Goal: Information Seeking & Learning: Learn about a topic

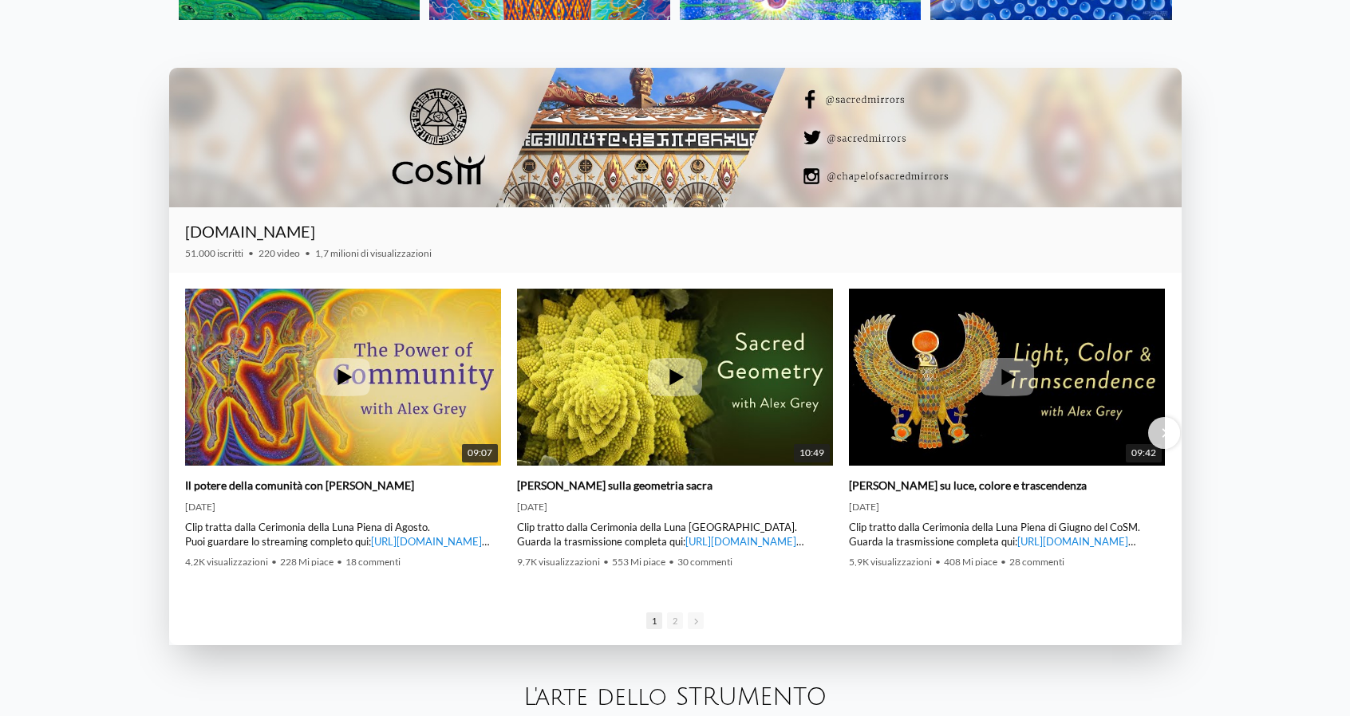
scroll to position [2552, 0]
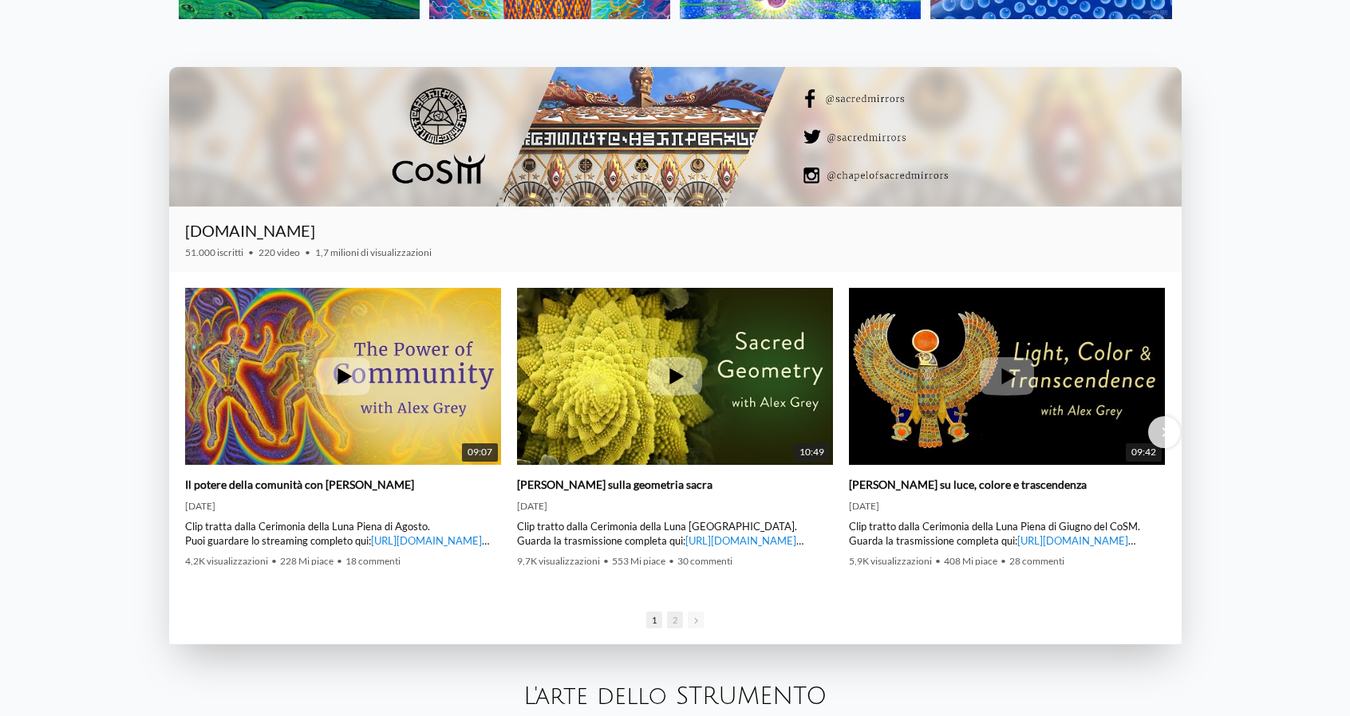
click at [679, 621] on span "2" at bounding box center [675, 620] width 16 height 17
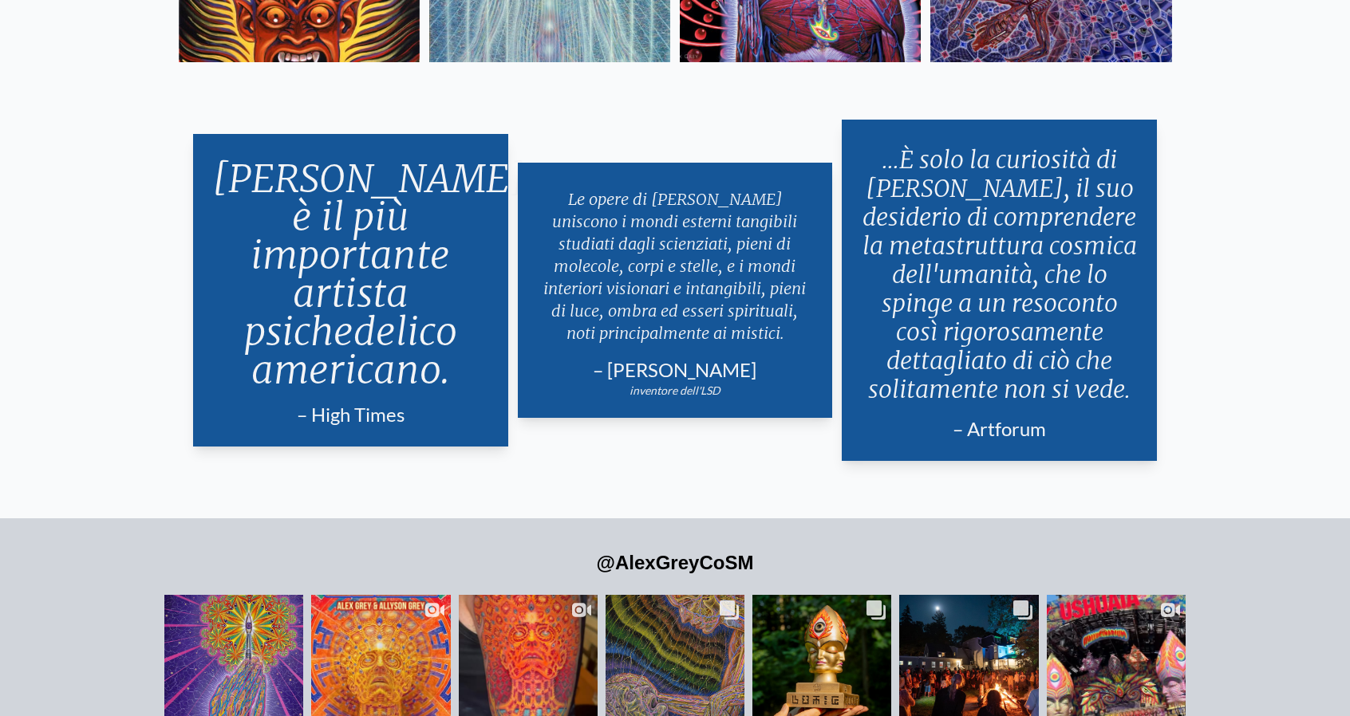
scroll to position [3464, 0]
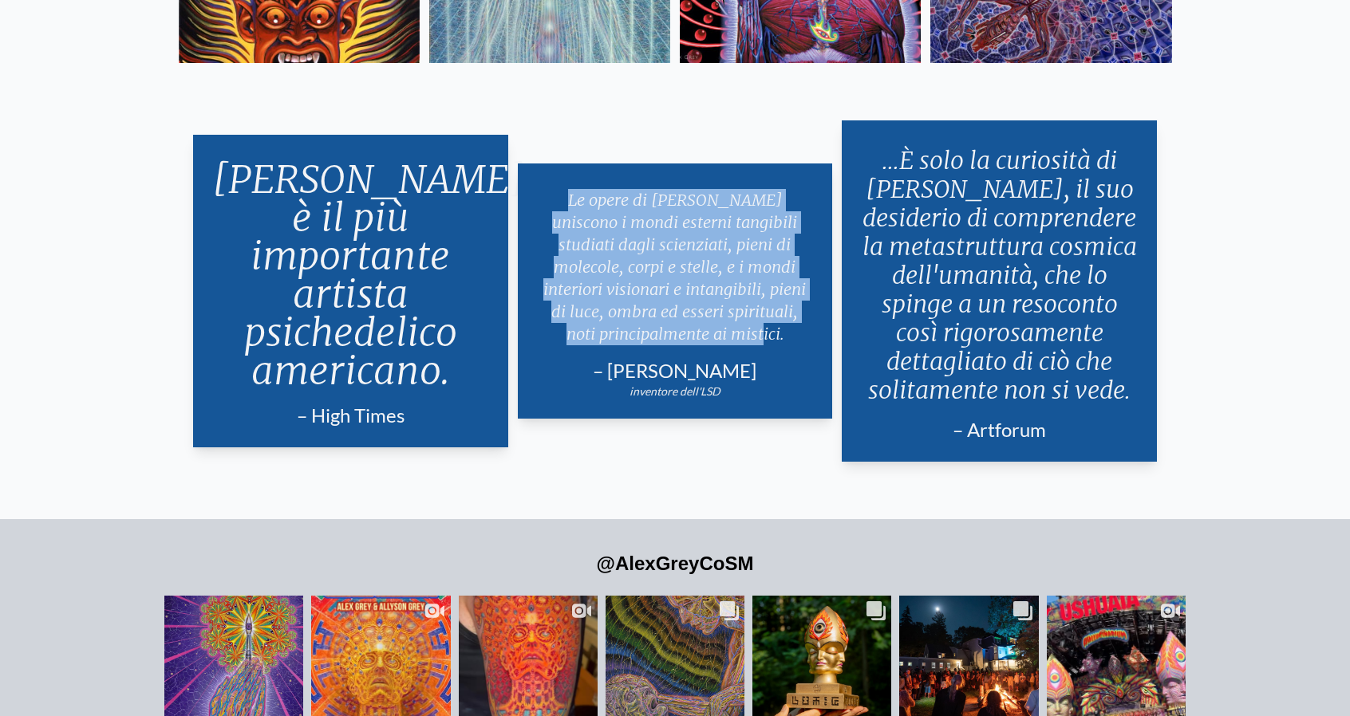
drag, startPoint x: 558, startPoint y: 200, endPoint x: 733, endPoint y: 339, distance: 223.1
click at [733, 339] on p "Le opere di Alex Grey uniscono i mondi esterni tangibili studiati dagli scienzi…" at bounding box center [675, 267] width 277 height 169
copy font "Le opere di Alex Grey uniscono i mondi esterni tangibili studiati dagli scienzi…"
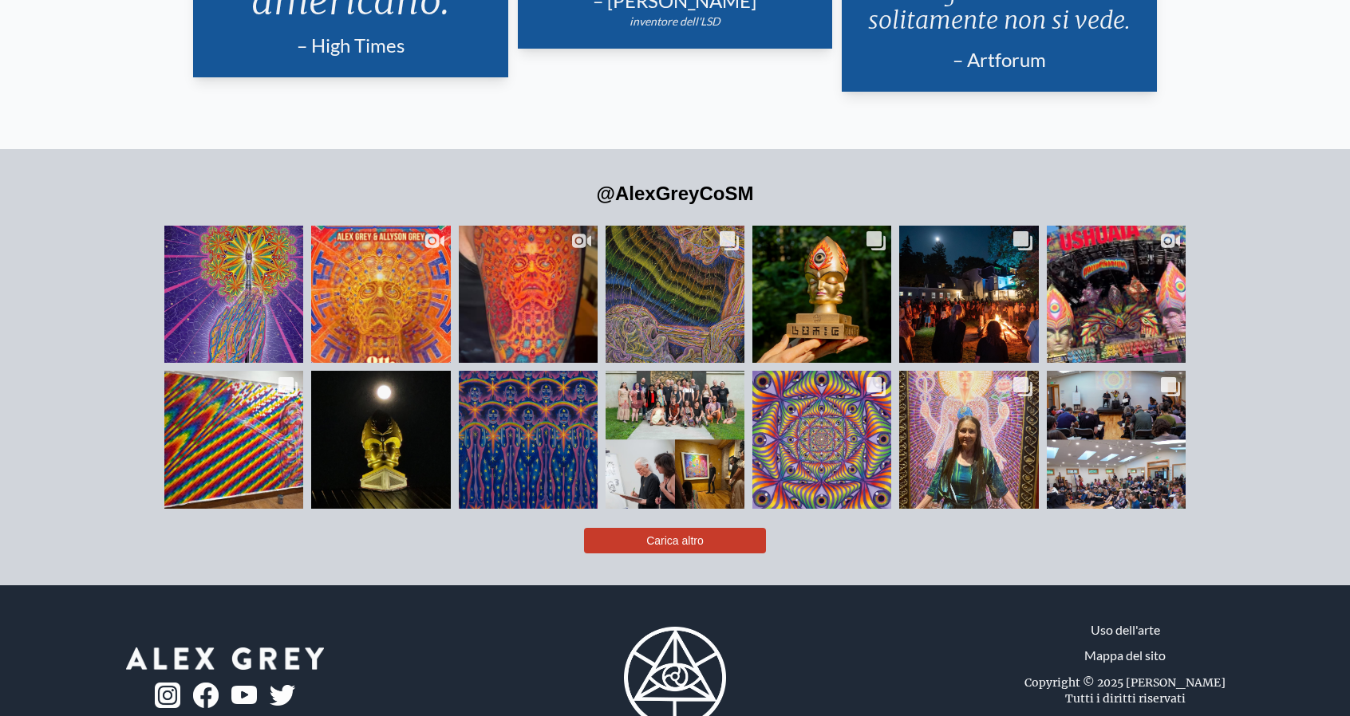
scroll to position [3835, 0]
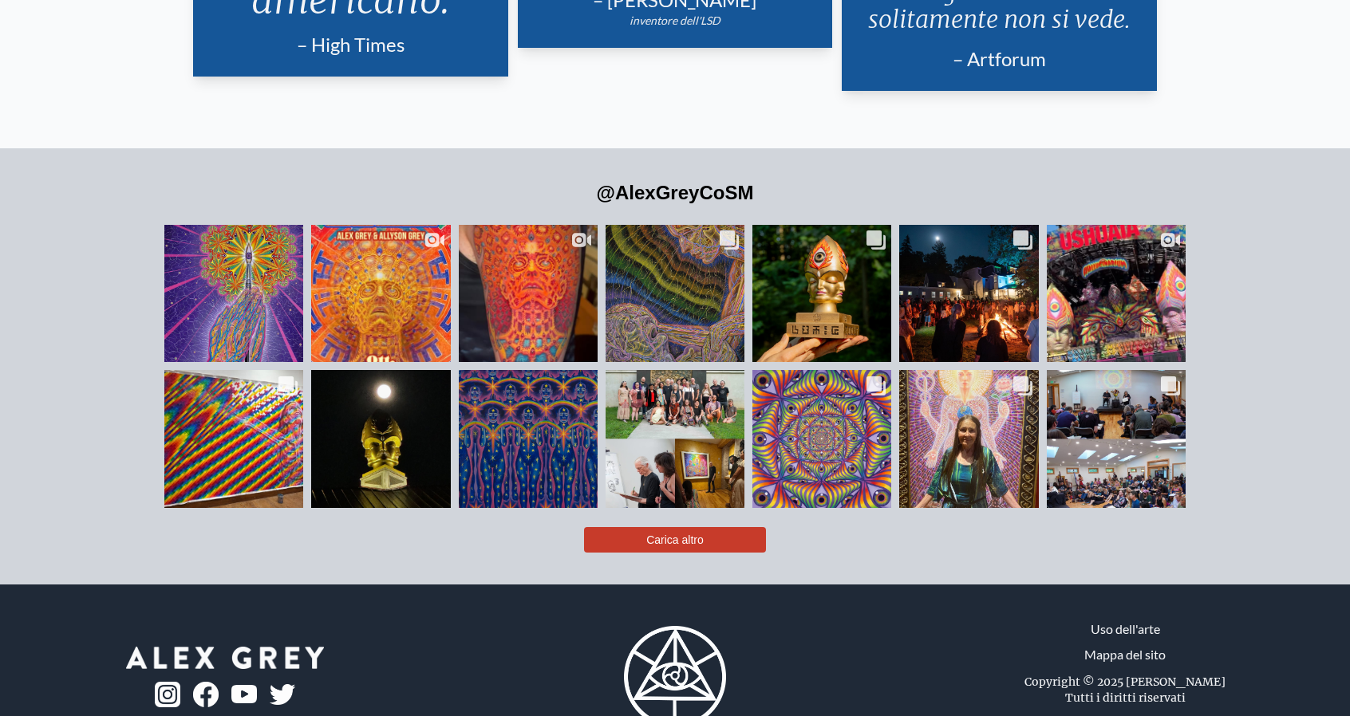
click at [1118, 634] on font "Uso dell'arte" at bounding box center [1125, 628] width 69 height 15
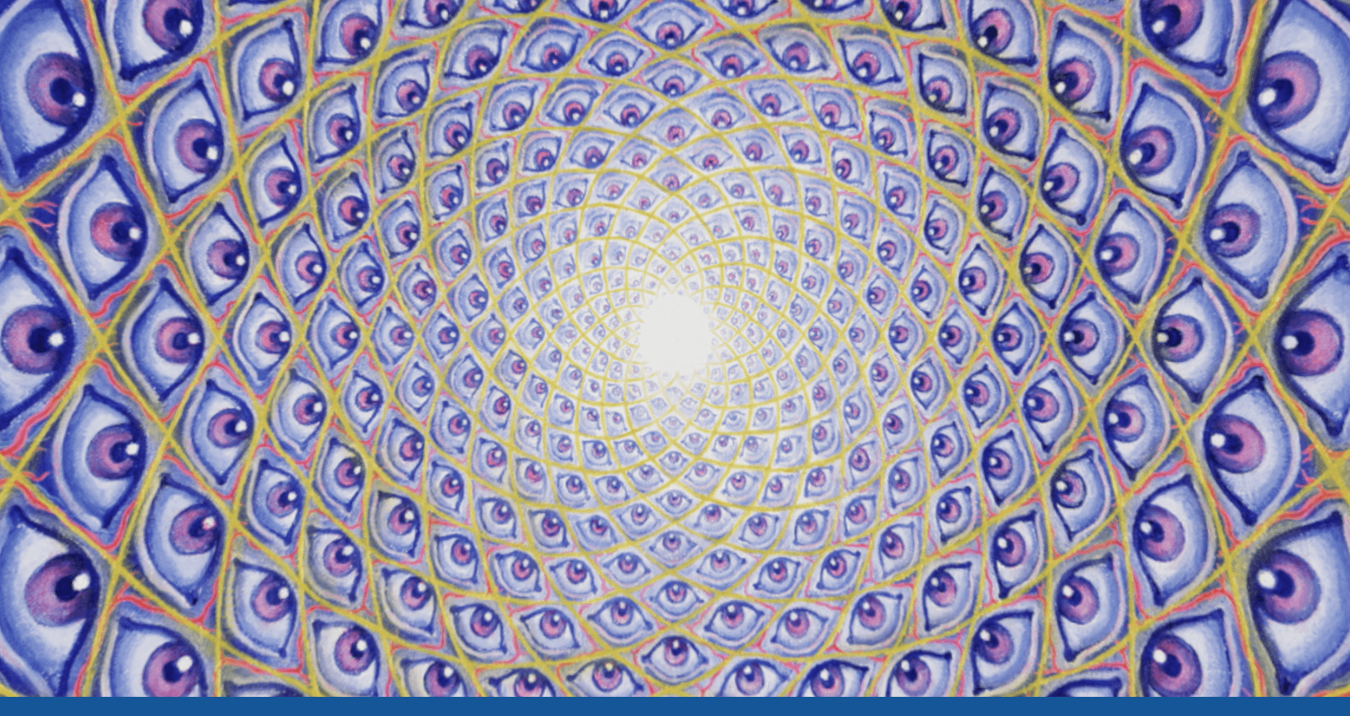
scroll to position [0, 0]
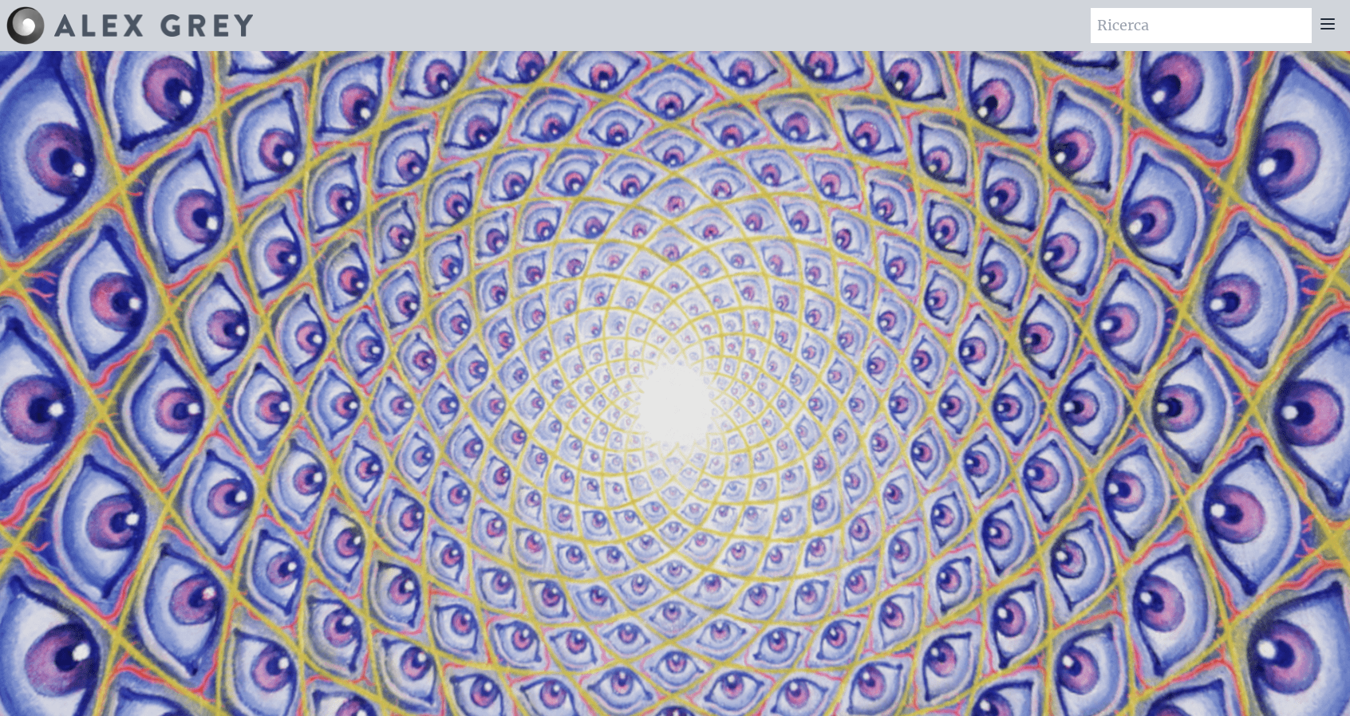
click at [1328, 23] on icon at bounding box center [1327, 24] width 13 height 10
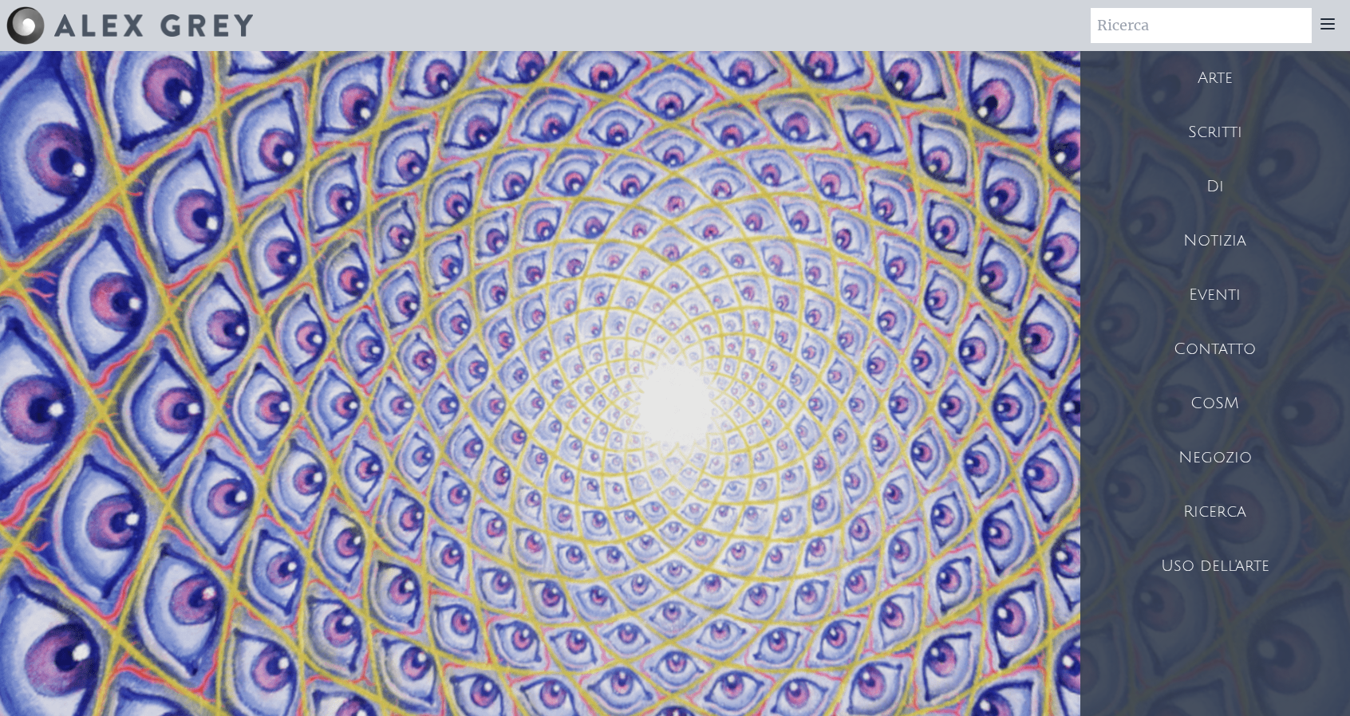
click at [1211, 504] on font "Ricerca" at bounding box center [1214, 512] width 63 height 18
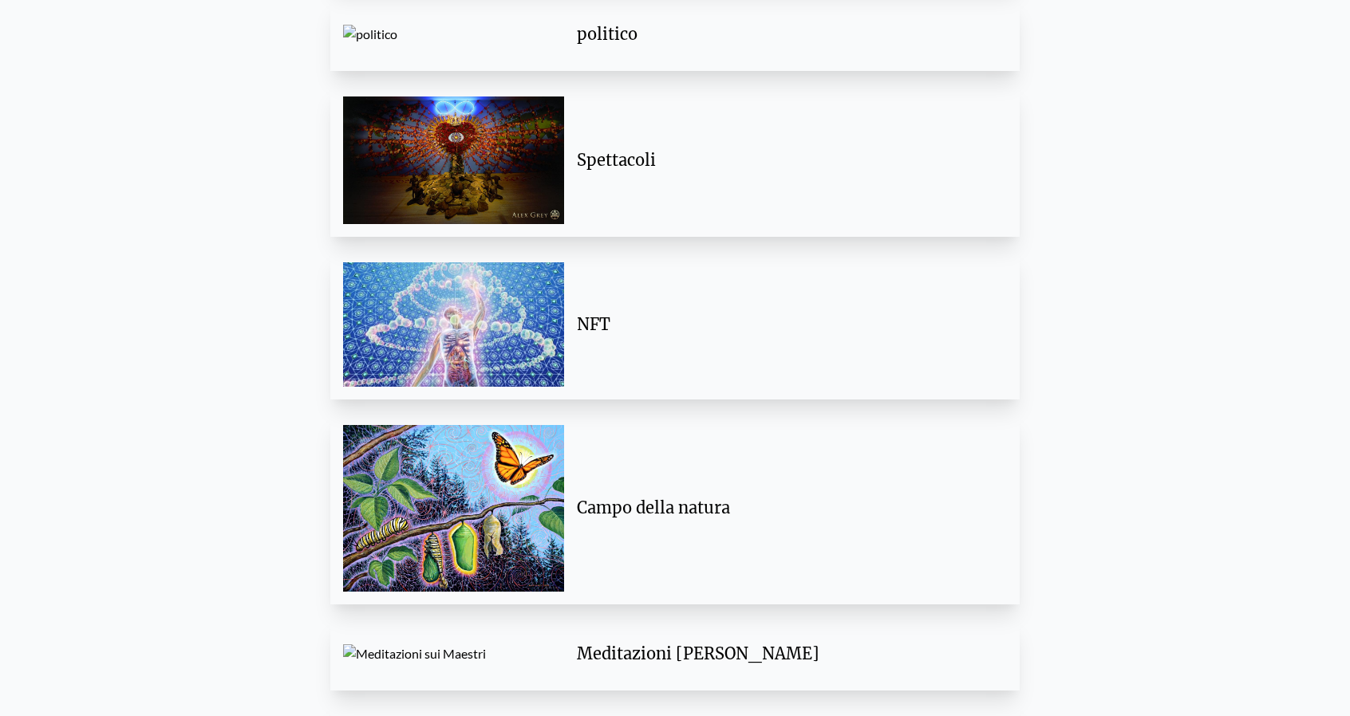
scroll to position [2598, 0]
click at [879, 308] on div "NFT" at bounding box center [785, 324] width 443 height 48
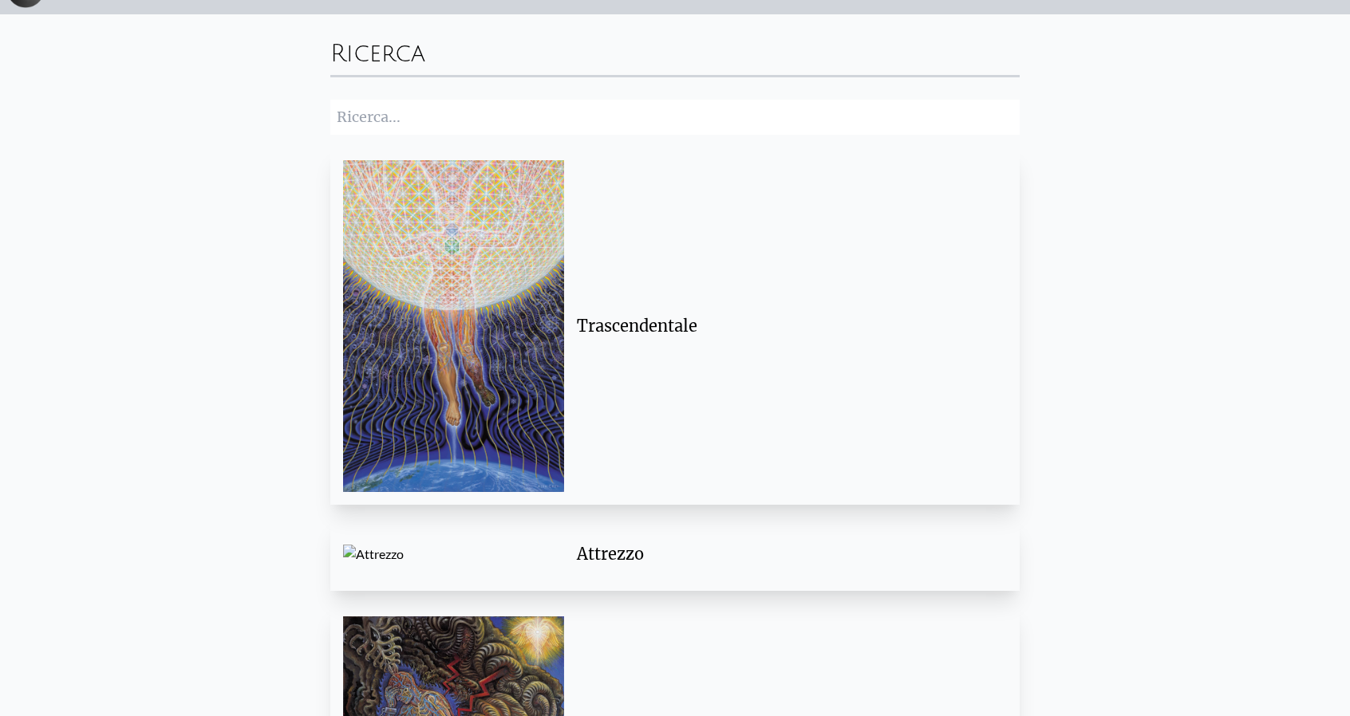
scroll to position [32, 0]
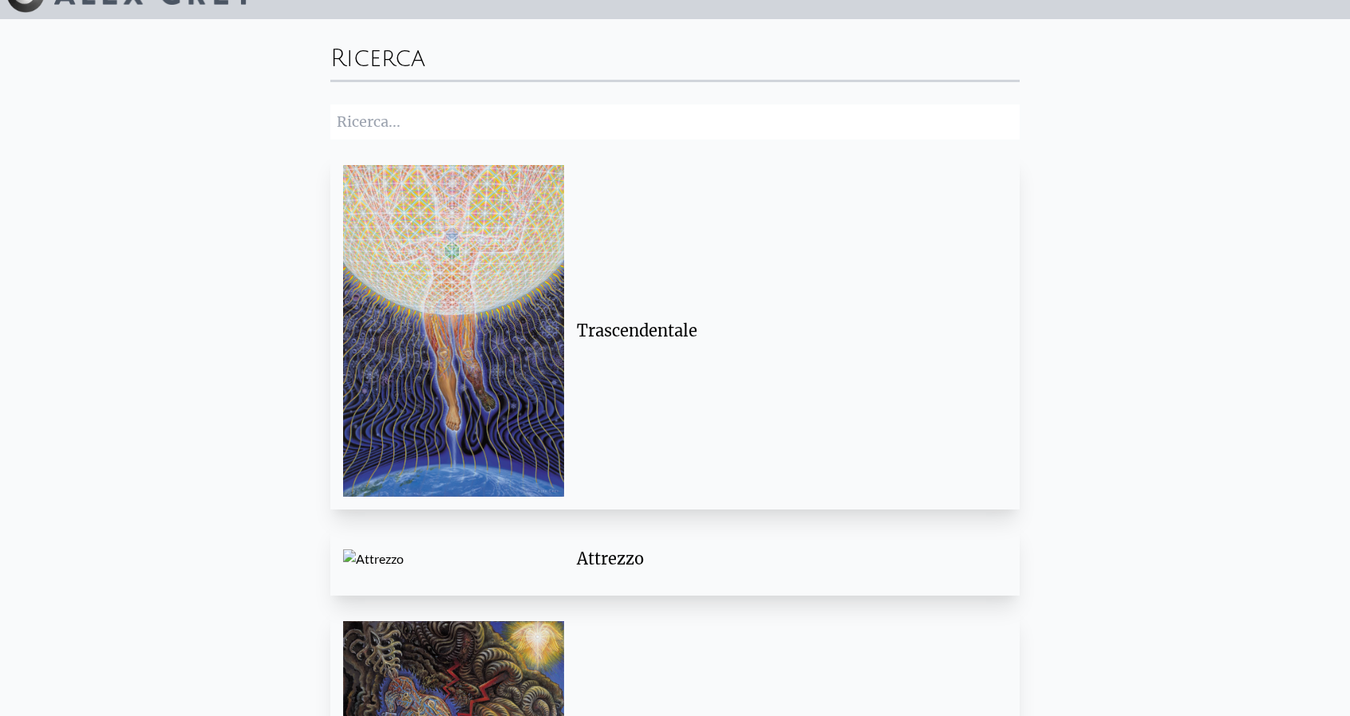
click at [764, 347] on div "Trascendentale" at bounding box center [785, 331] width 443 height 48
click at [460, 274] on img at bounding box center [453, 331] width 221 height 332
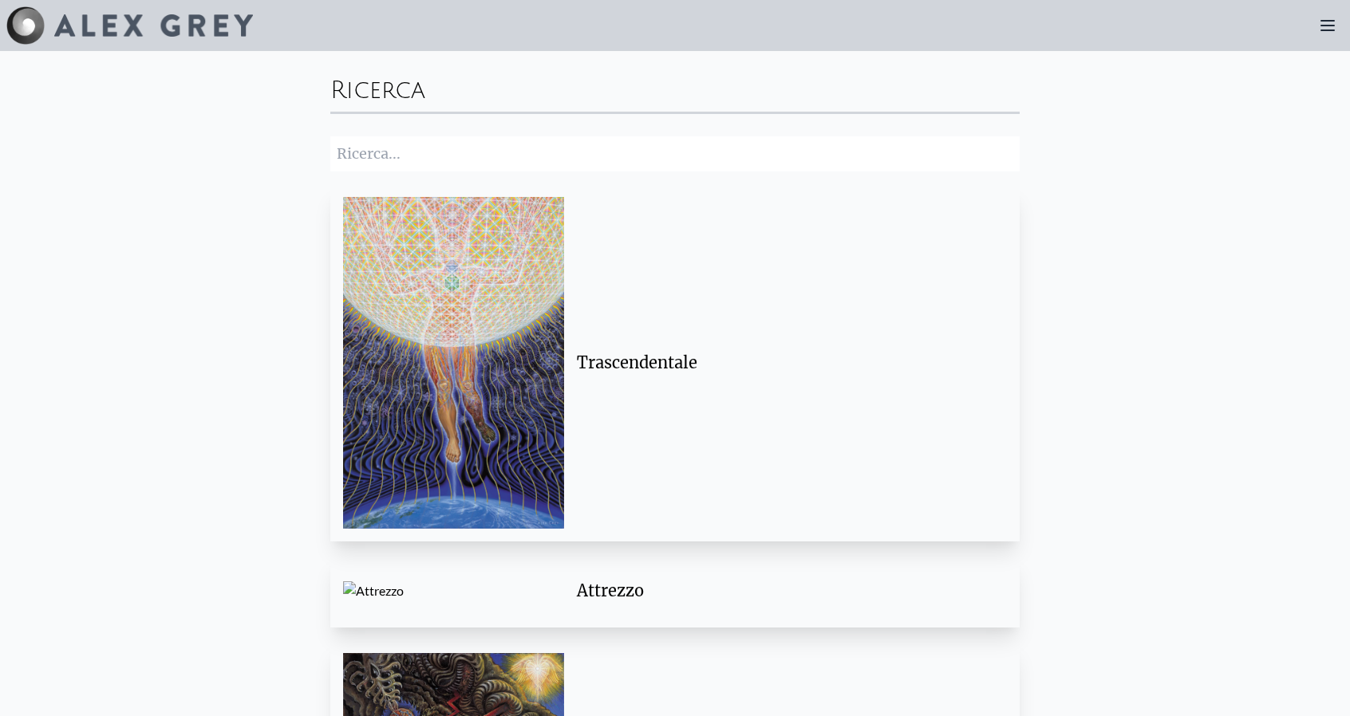
click at [1316, 28] on div at bounding box center [1328, 26] width 32 height 32
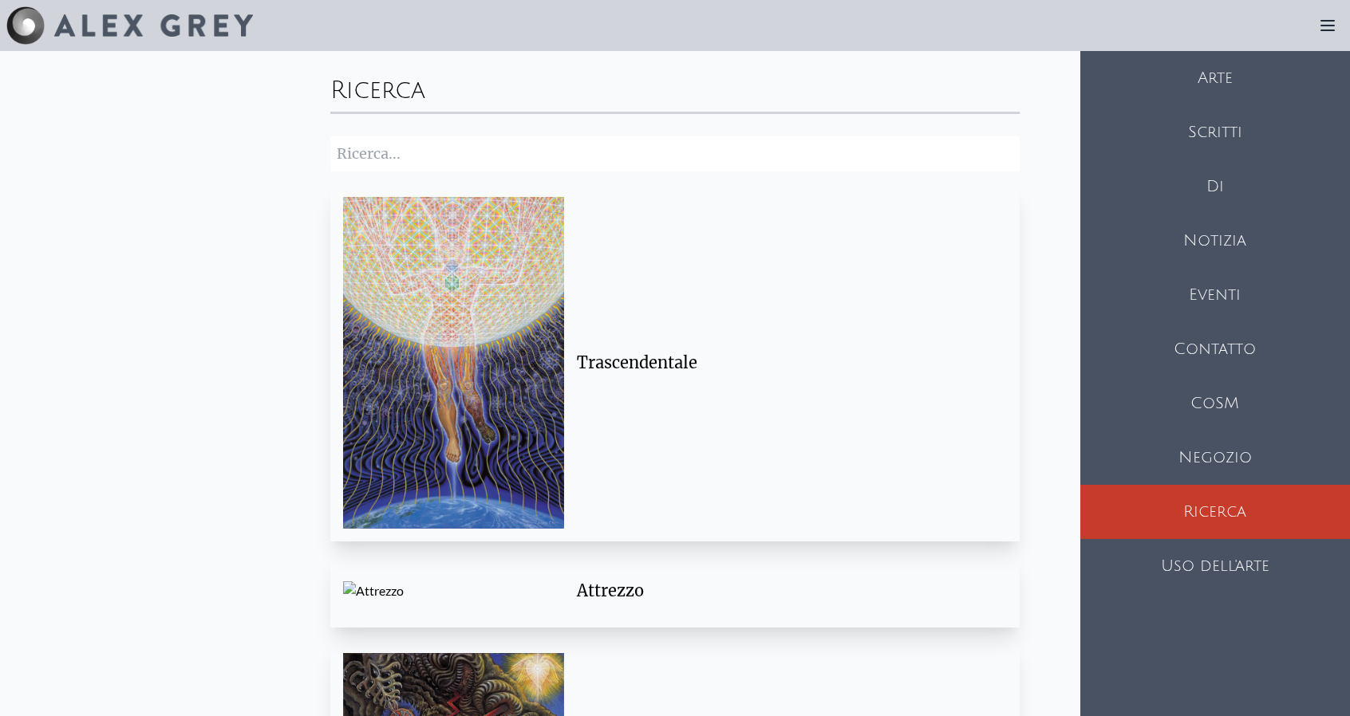
click at [1207, 87] on div "Arte" at bounding box center [1215, 78] width 270 height 54
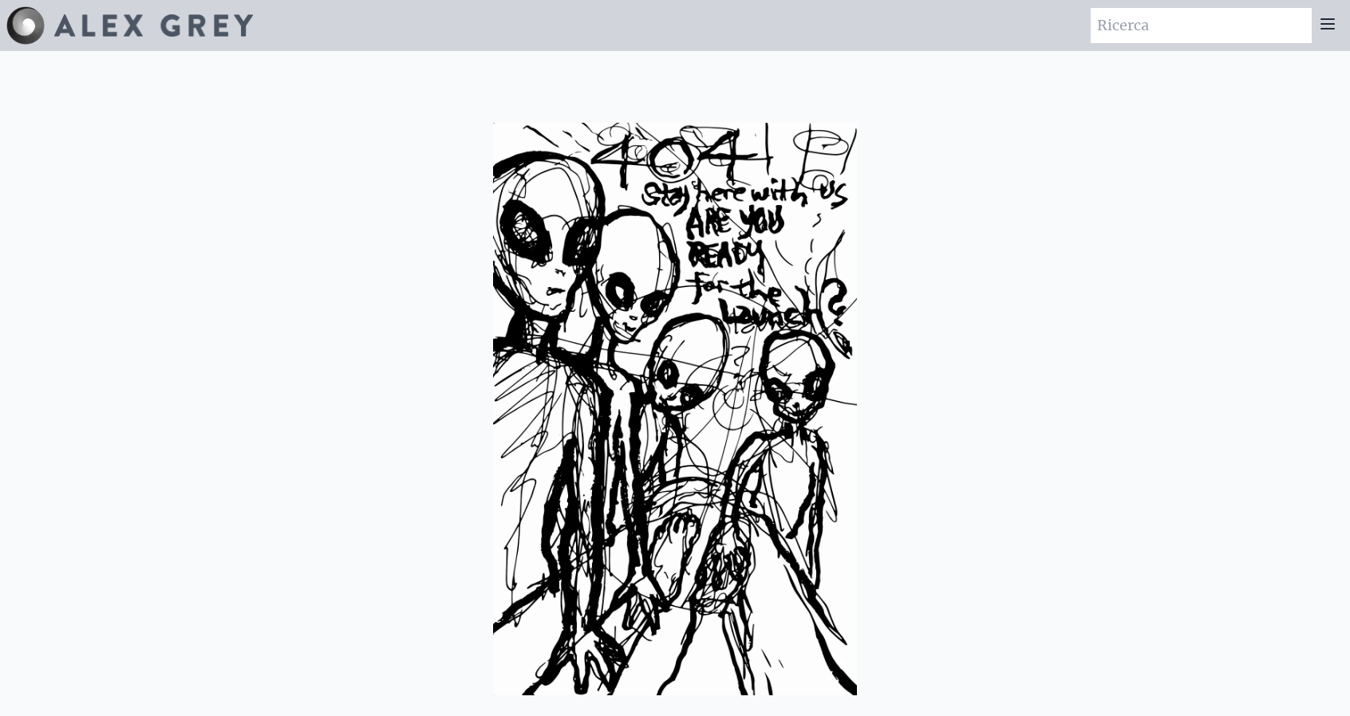
click at [764, 347] on img at bounding box center [675, 409] width 364 height 573
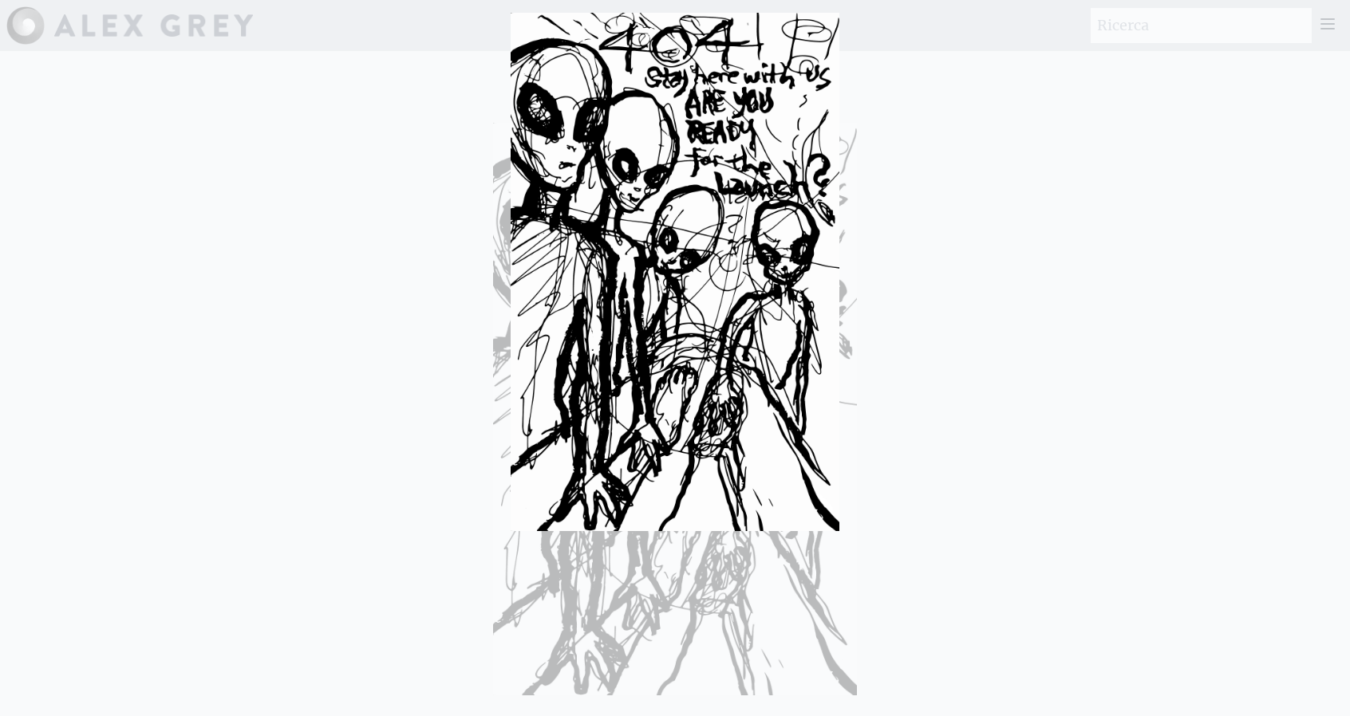
click at [764, 347] on img at bounding box center [675, 272] width 329 height 519
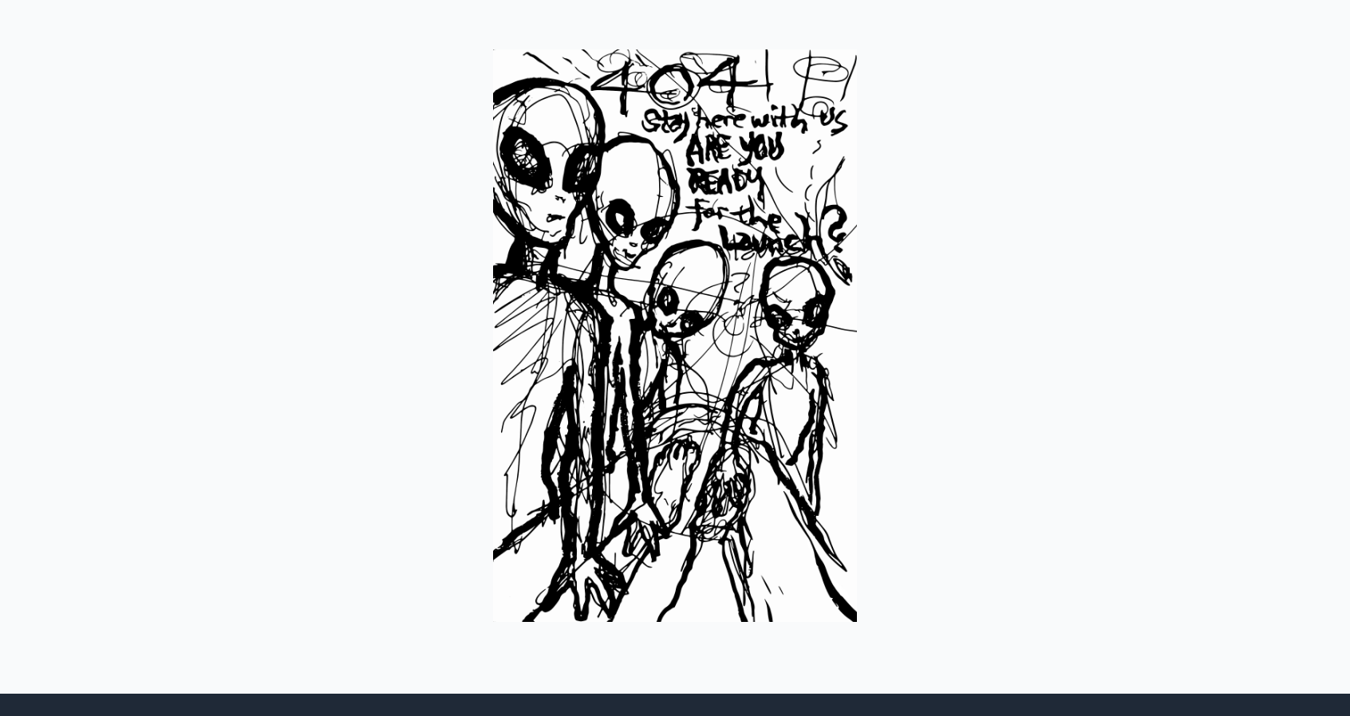
scroll to position [65, 0]
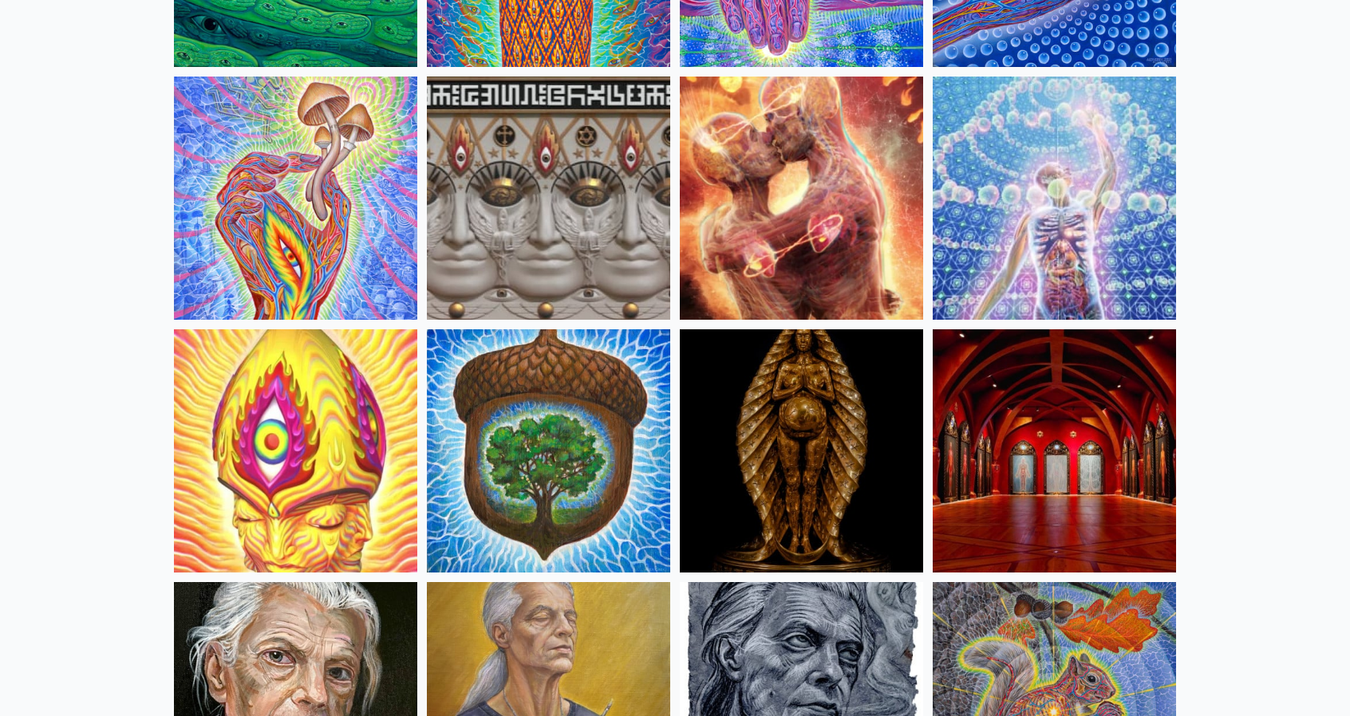
scroll to position [355, 0]
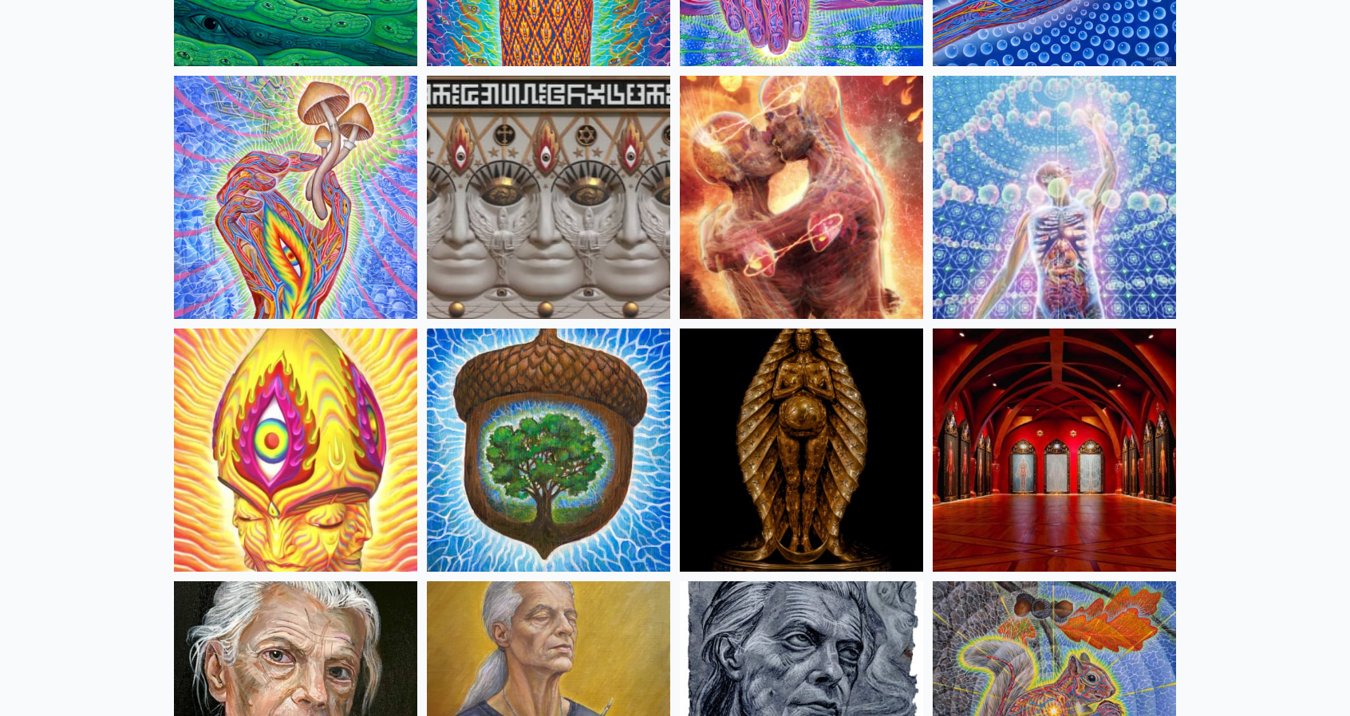
click at [1102, 226] on img at bounding box center [1054, 197] width 243 height 243
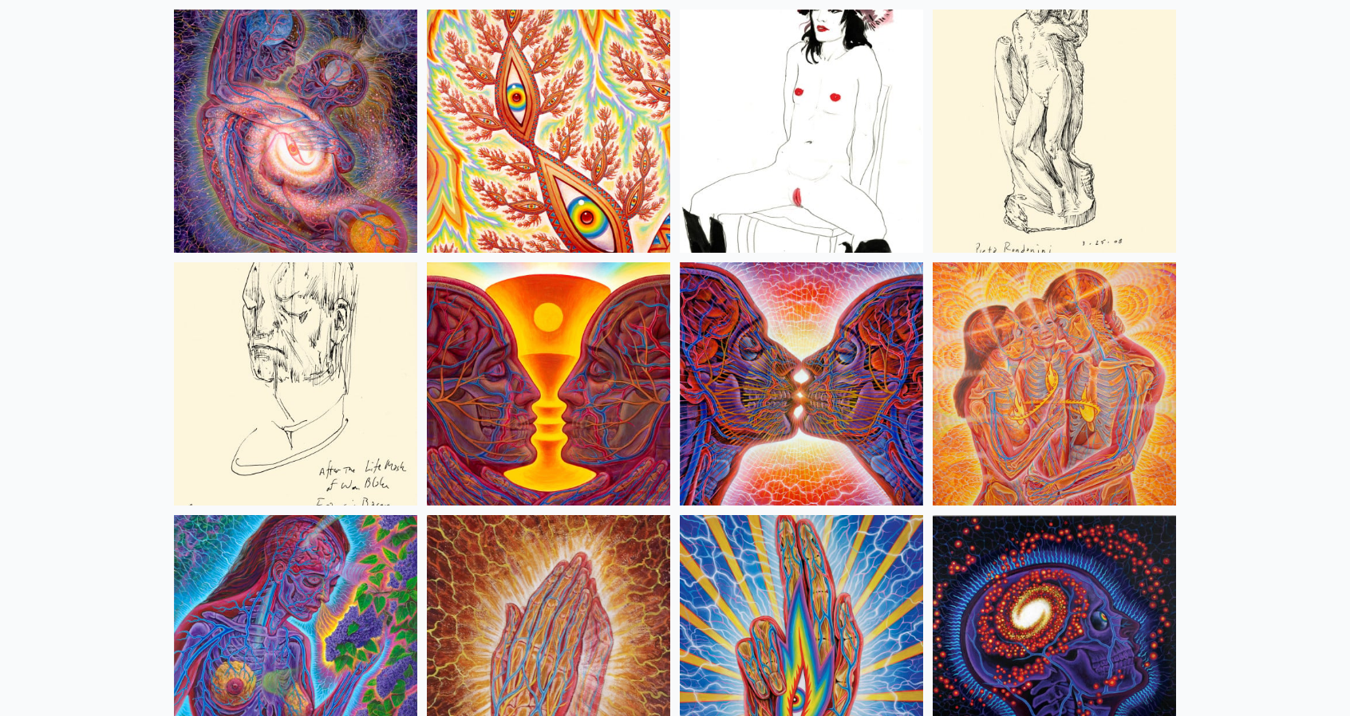
scroll to position [5480, 0]
click at [802, 420] on img at bounding box center [801, 383] width 243 height 243
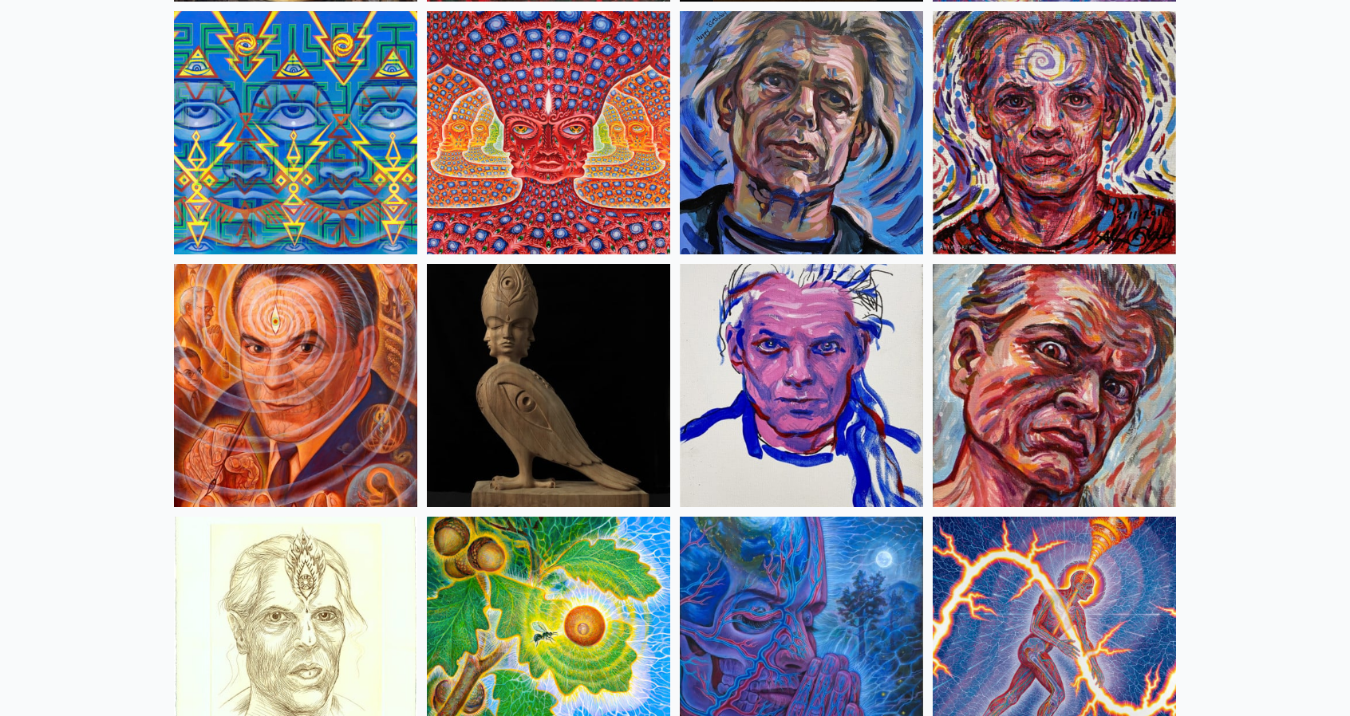
scroll to position [4212, 0]
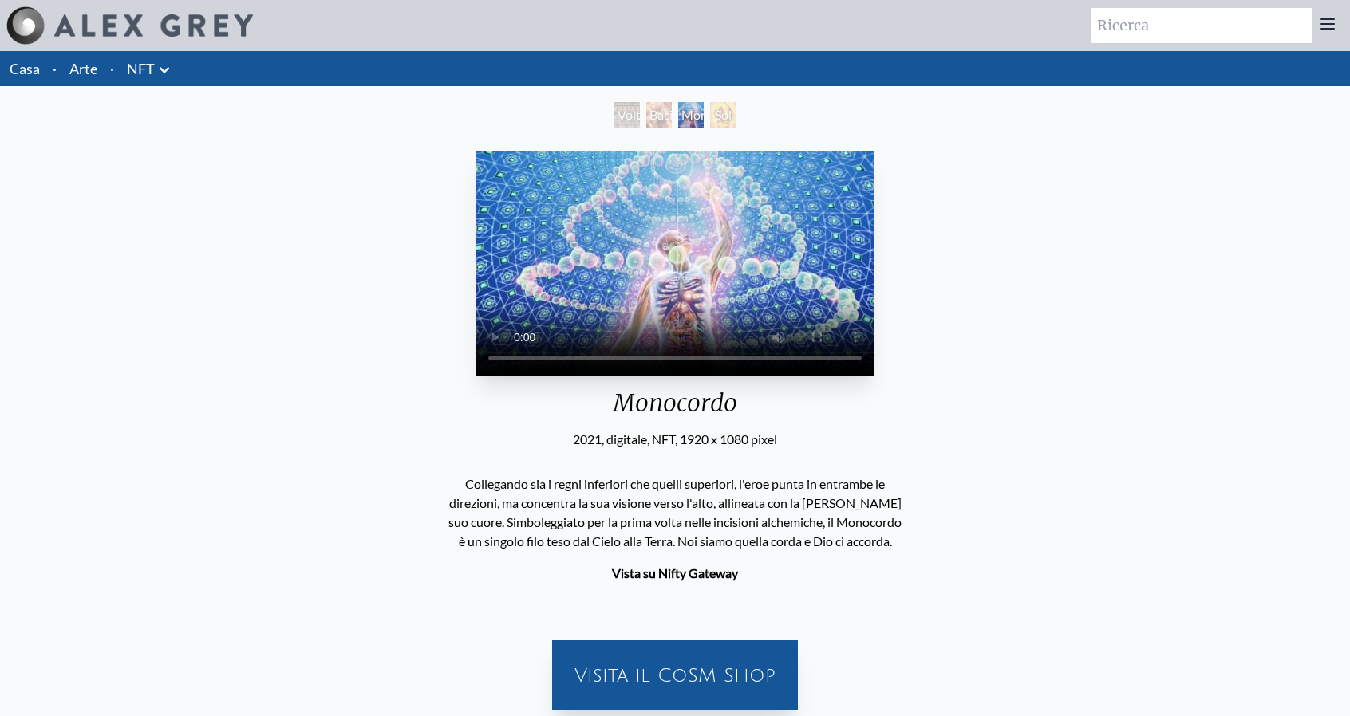
click at [1082, 354] on div "Il tuo browser non supporta il tag video. Monocordo 2021, digitale, NFT, 1920 x…" at bounding box center [675, 434] width 1324 height 578
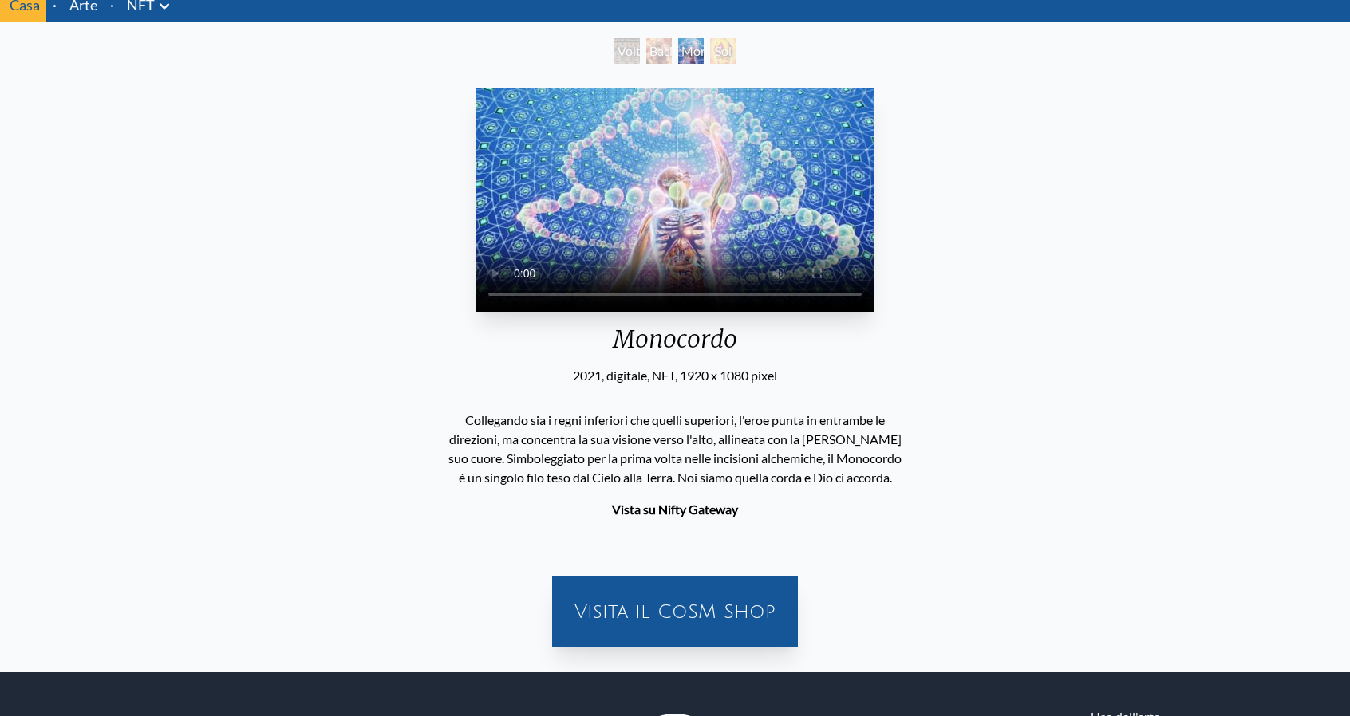
scroll to position [205, 0]
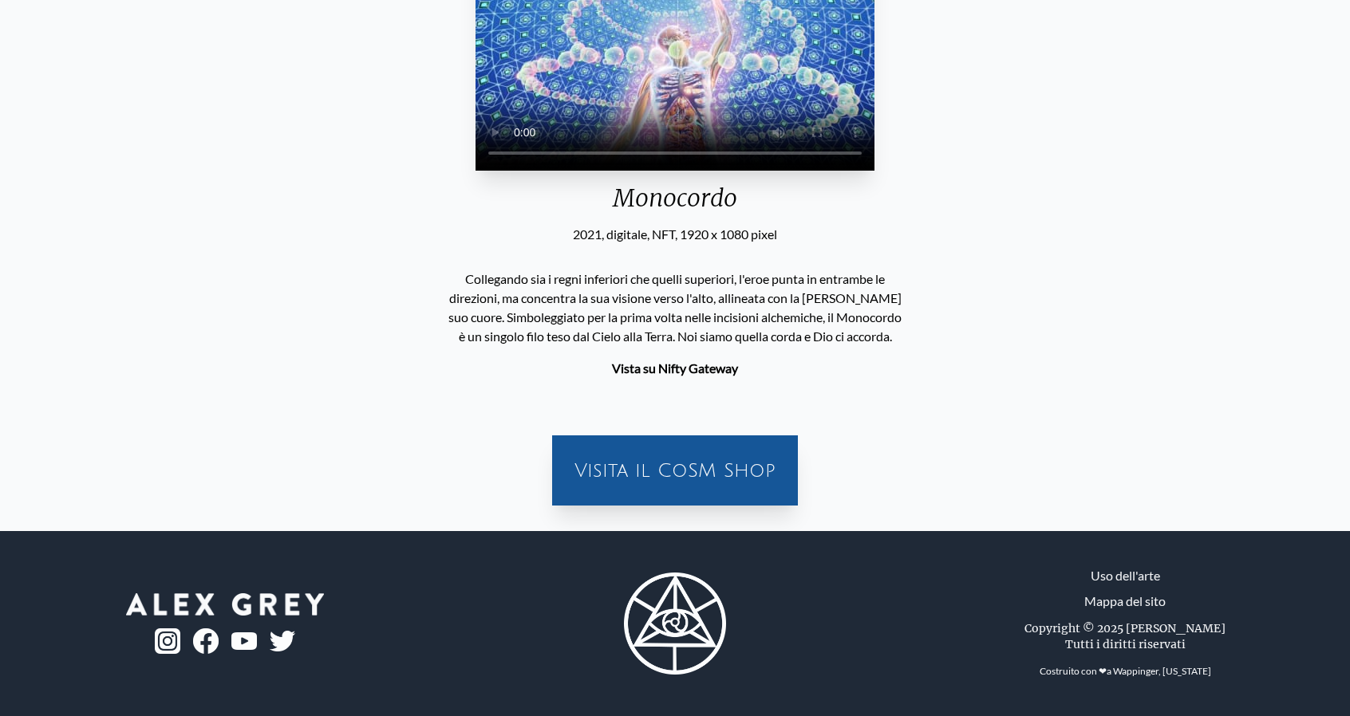
click at [690, 490] on div "Visita il CoSM Shop" at bounding box center [675, 470] width 227 height 51
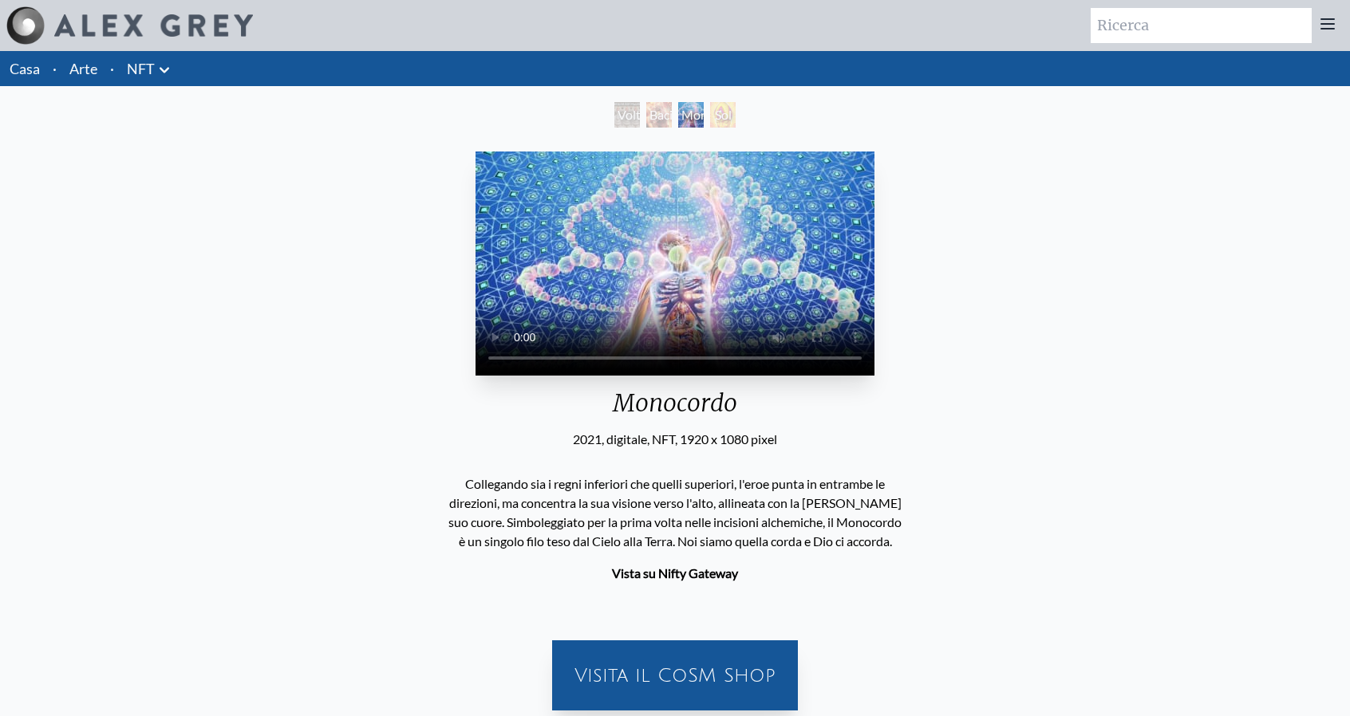
scroll to position [40, 0]
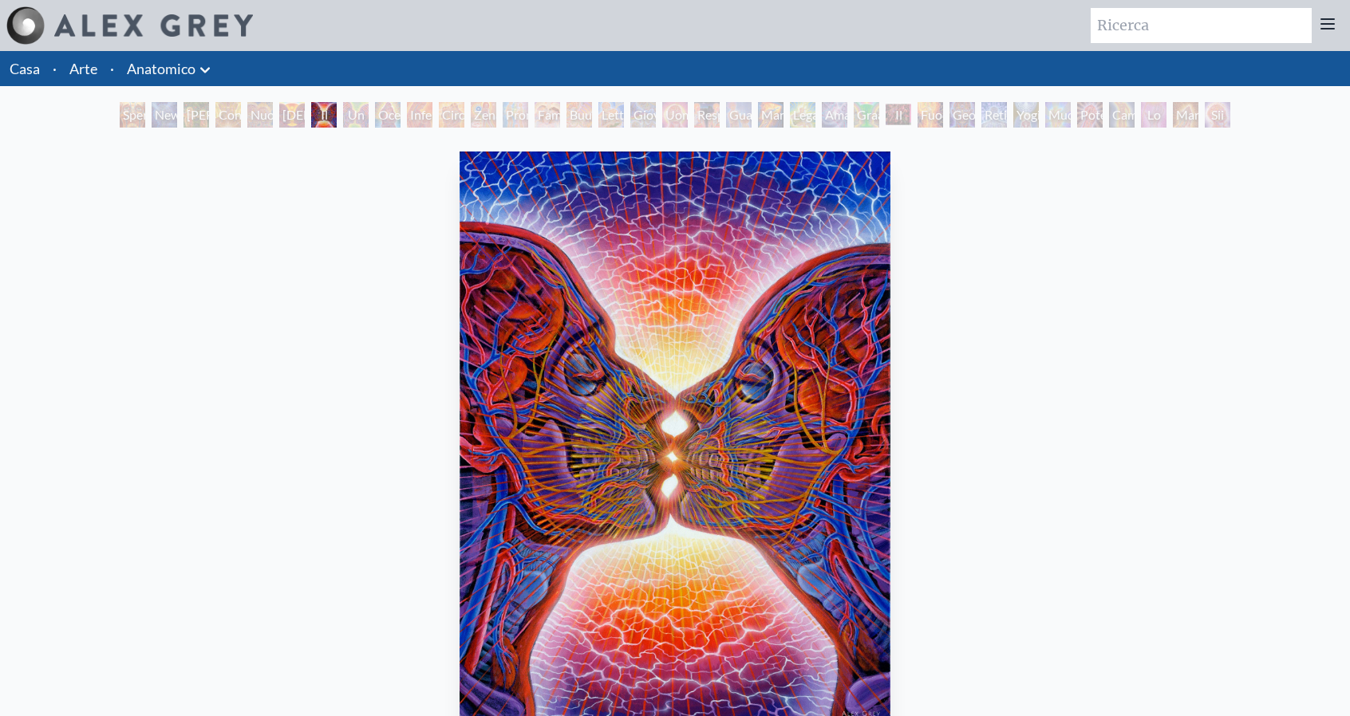
scroll to position [1, 0]
